Goal: Navigation & Orientation: Find specific page/section

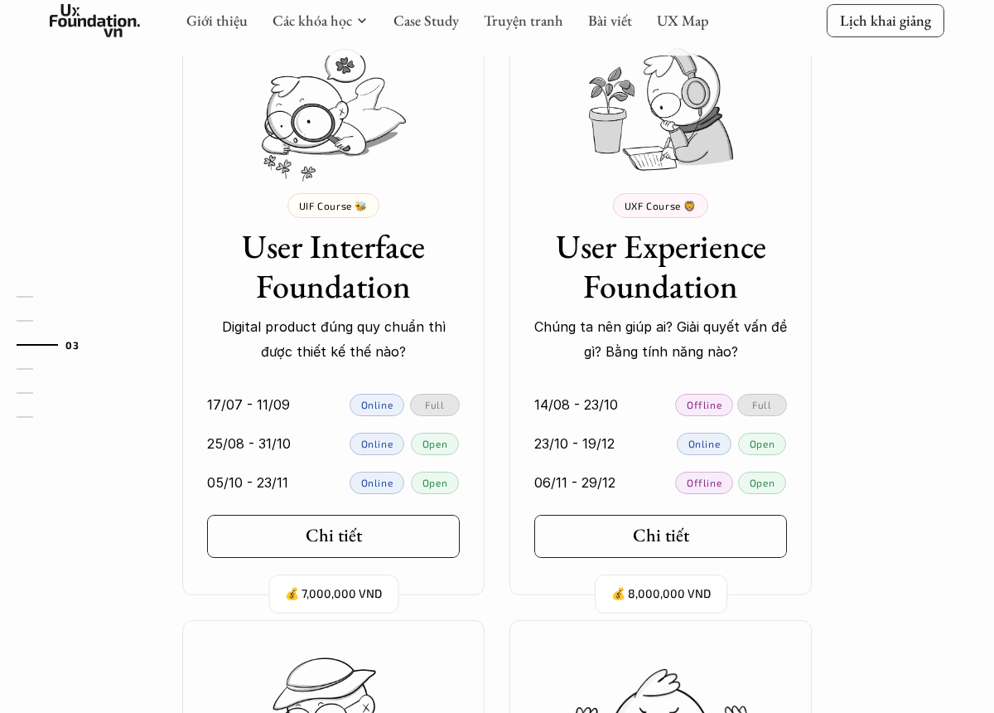
scroll to position [1492, 0]
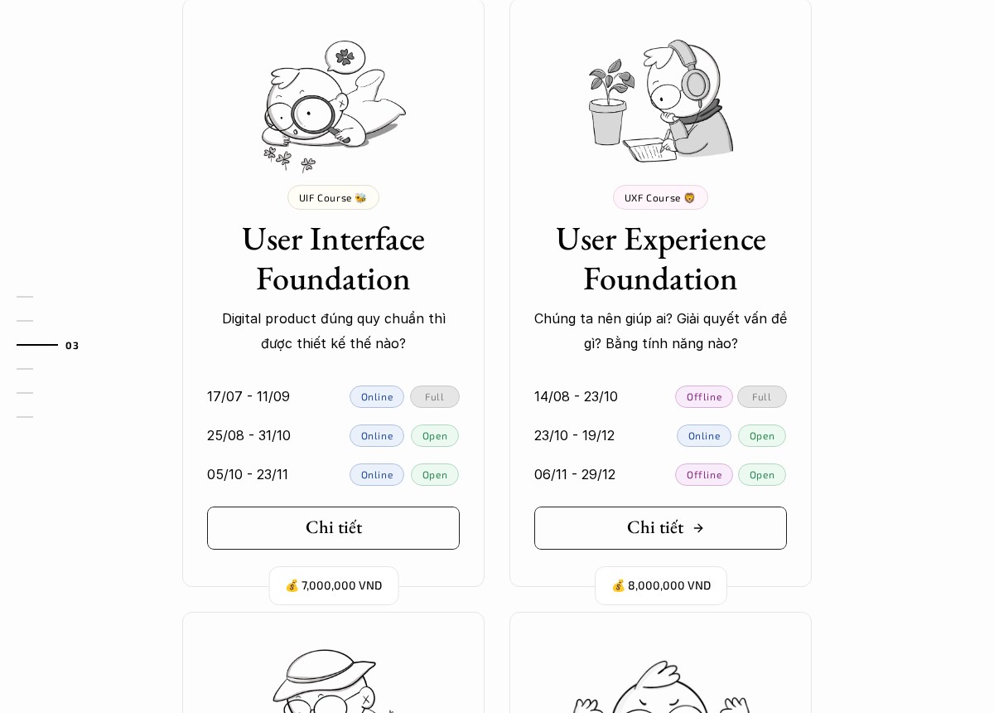
click at [693, 515] on link "Chi tiết" at bounding box center [660, 527] width 253 height 43
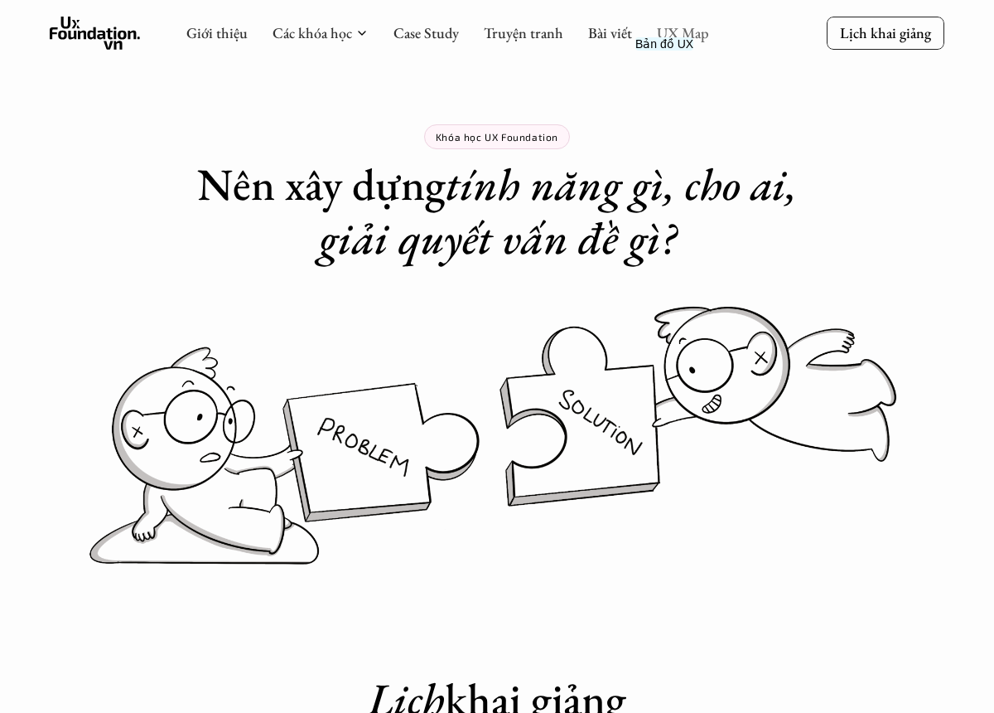
click at [671, 37] on link "UX Map" at bounding box center [683, 32] width 52 height 19
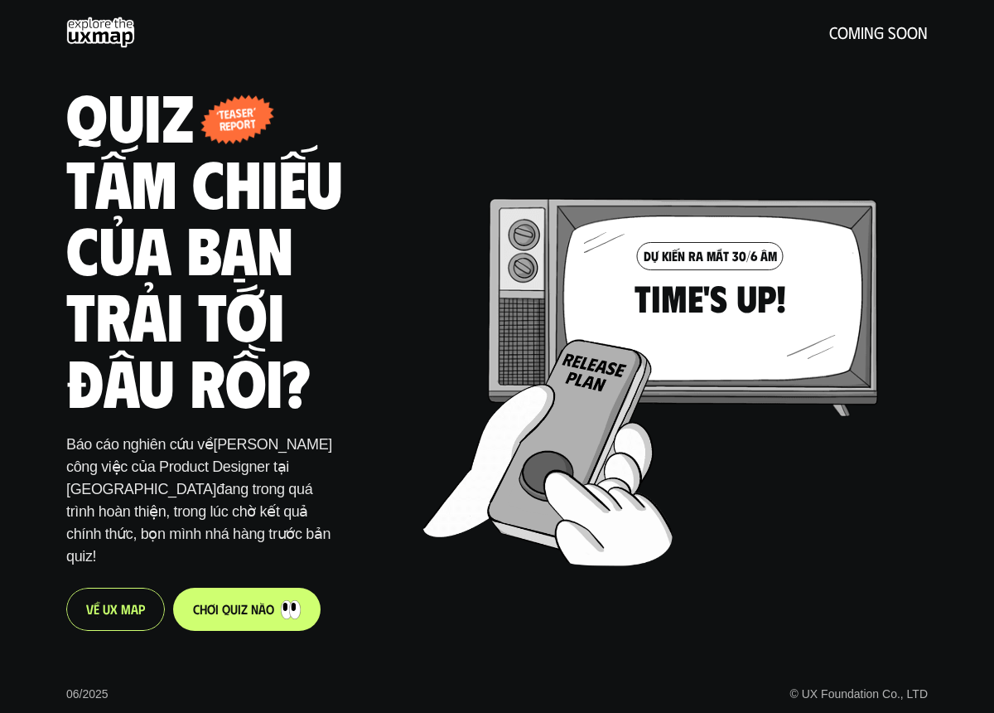
click at [107, 34] on use at bounding box center [100, 32] width 69 height 31
